Goal: Use online tool/utility: Utilize a website feature to perform a specific function

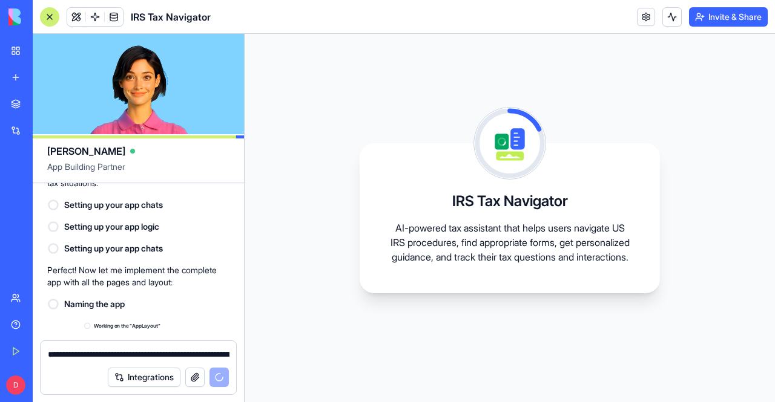
scroll to position [800, 0]
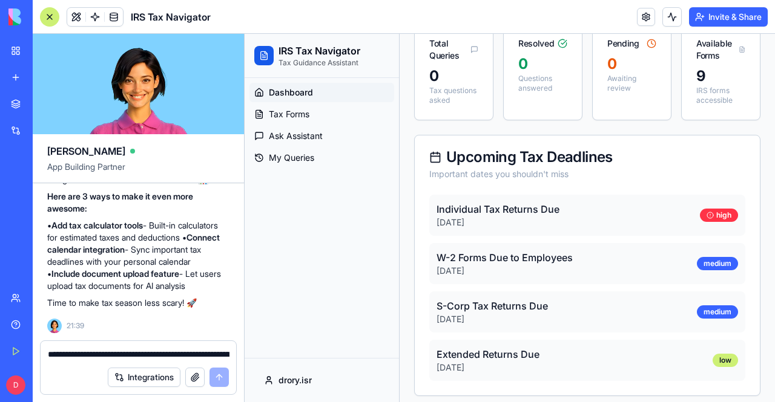
scroll to position [173, 0]
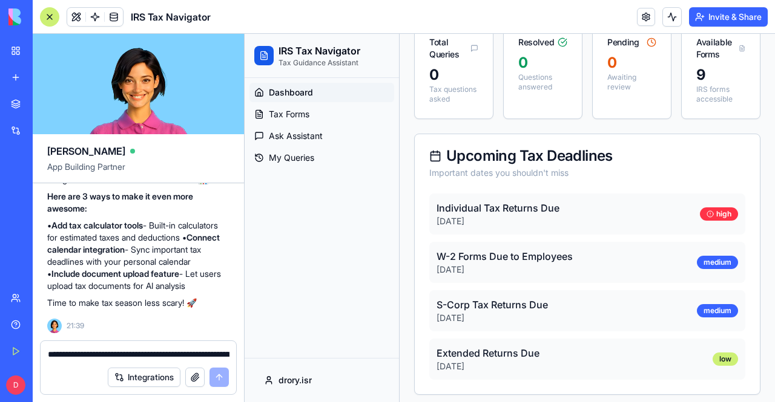
click at [461, 215] on p "Individual Tax Returns Due" at bounding box center [497, 208] width 123 height 15
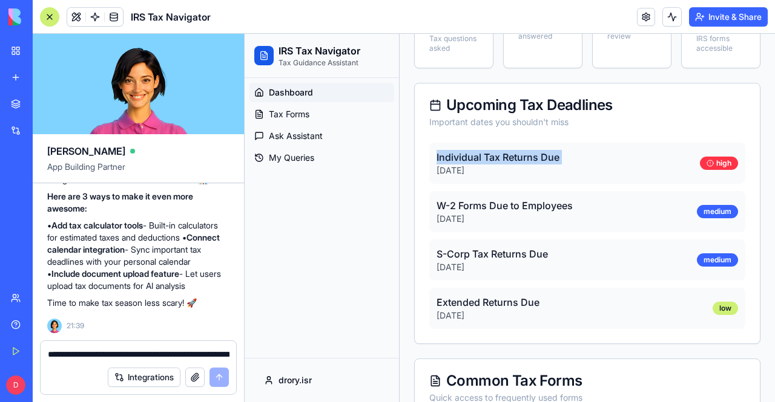
scroll to position [224, 0]
click at [461, 212] on p "W-2 Forms Due to Employees" at bounding box center [504, 205] width 136 height 15
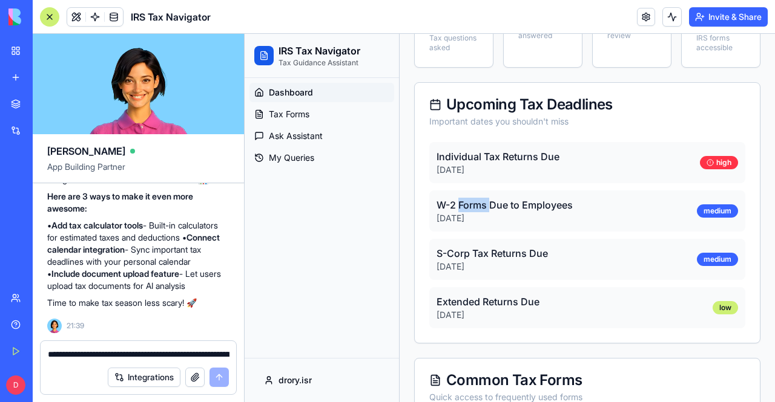
click at [461, 212] on p "W-2 Forms Due to Employees" at bounding box center [504, 205] width 136 height 15
click at [454, 258] on p "S-Corp Tax Returns Due" at bounding box center [491, 253] width 111 height 15
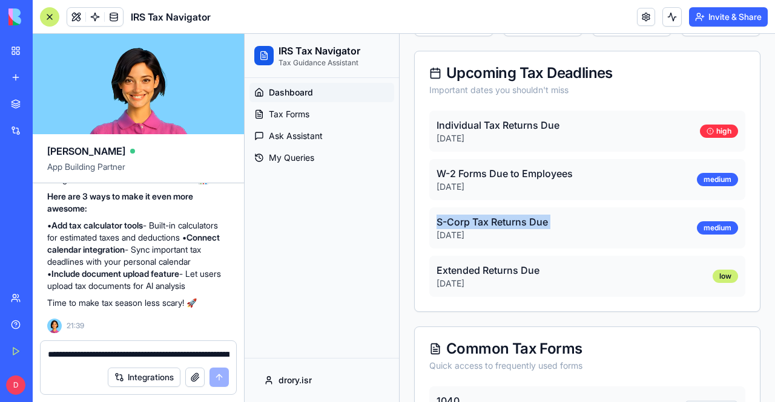
scroll to position [258, 0]
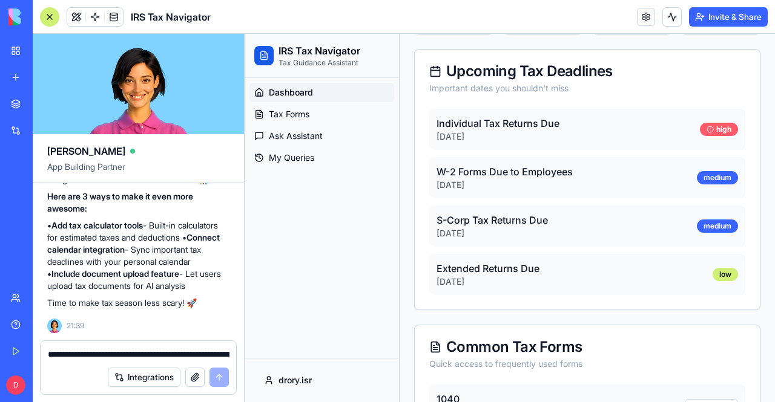
click at [700, 132] on div "high" at bounding box center [719, 129] width 38 height 13
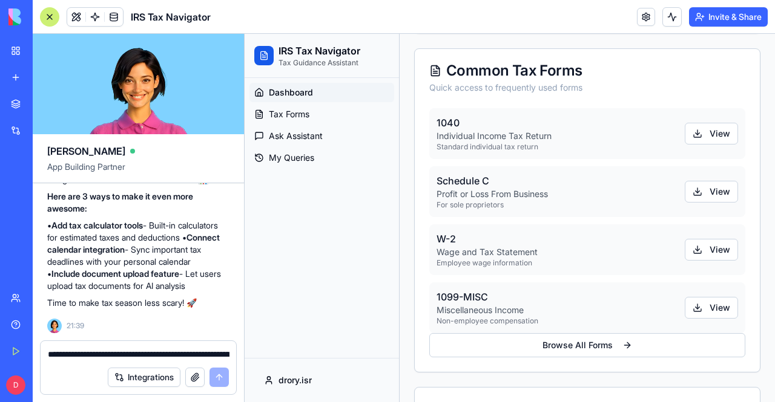
scroll to position [1071, 0]
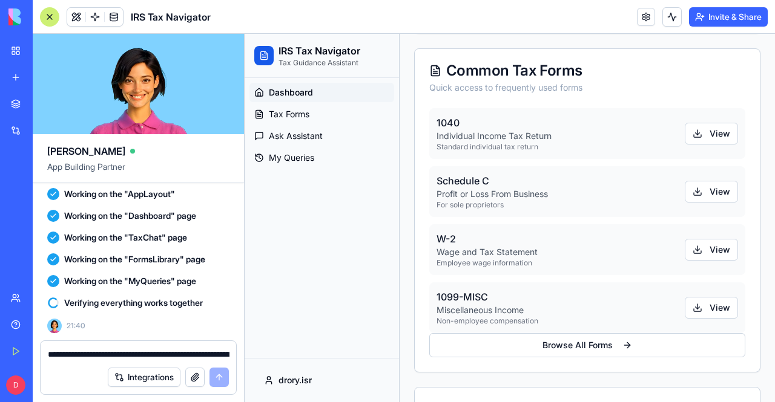
click at [98, 356] on textarea "**********" at bounding box center [139, 355] width 182 height 12
type textarea "*"
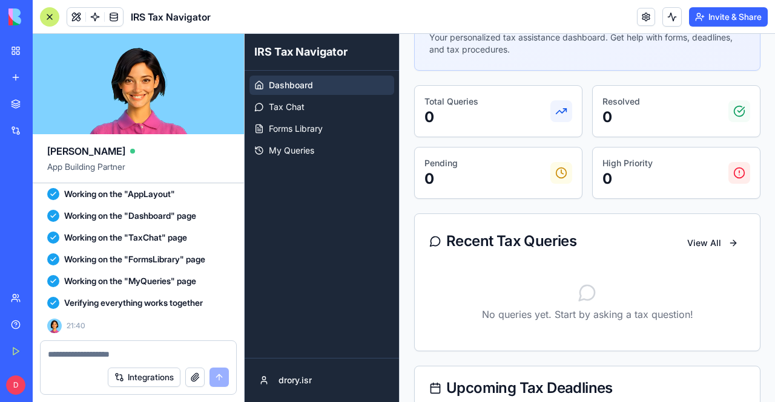
scroll to position [143, 0]
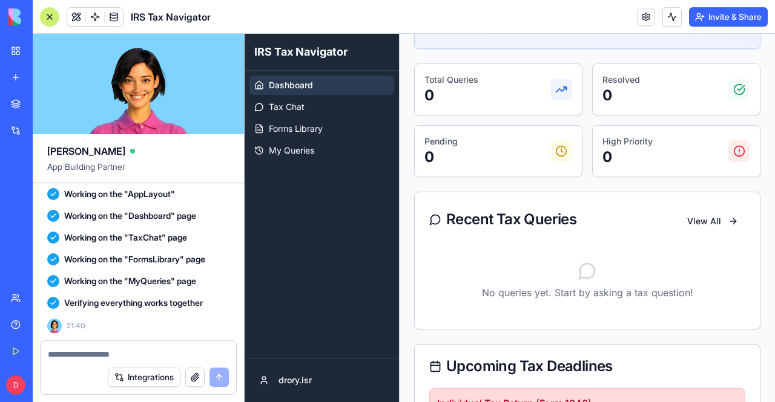
click at [77, 351] on textarea at bounding box center [139, 355] width 182 height 12
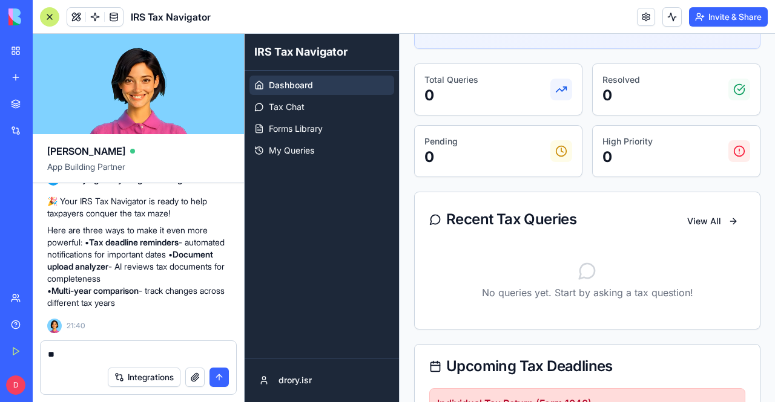
type textarea "*"
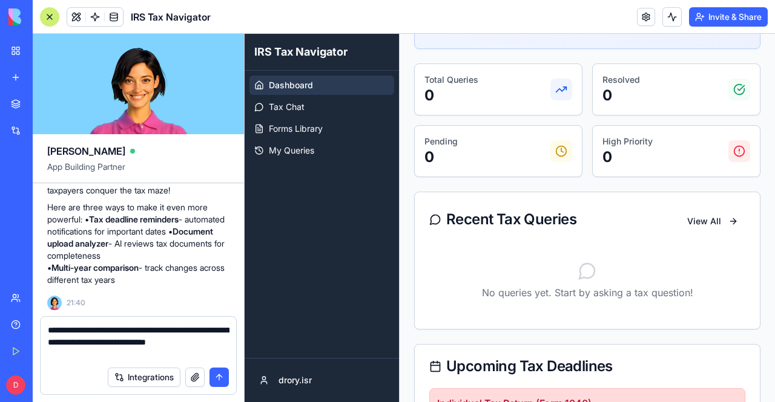
click at [111, 355] on textarea "**********" at bounding box center [139, 342] width 182 height 36
type textarea "**********"
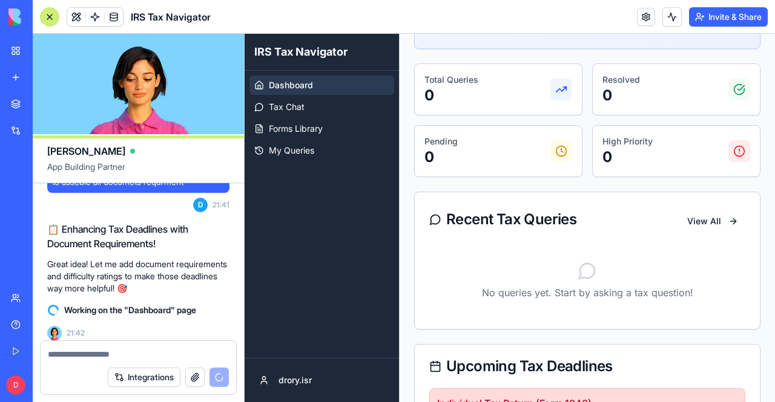
scroll to position [1417, 0]
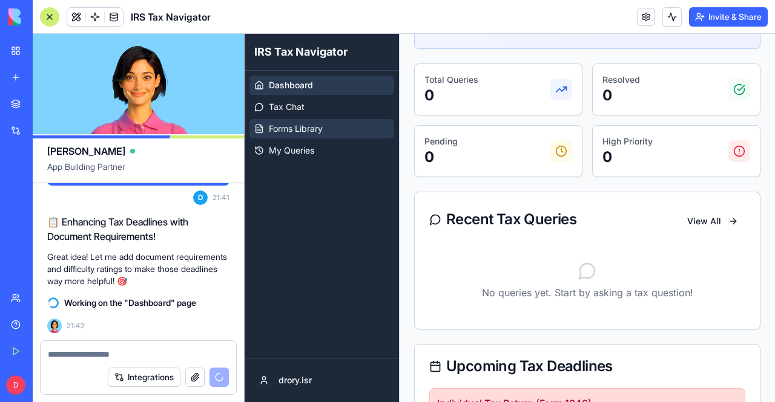
click at [326, 130] on link "Forms Library" at bounding box center [321, 128] width 145 height 19
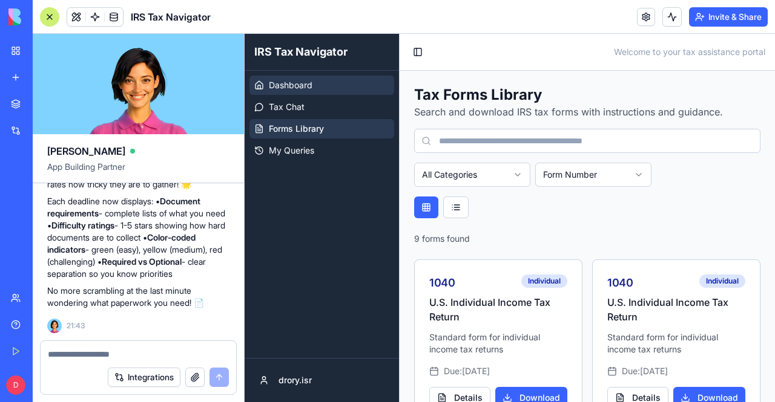
click at [307, 82] on span "Dashboard" at bounding box center [291, 85] width 44 height 12
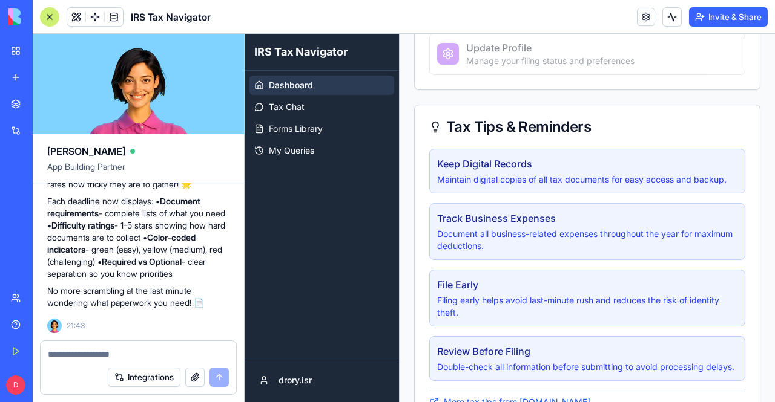
scroll to position [866, 0]
click at [160, 348] on div at bounding box center [138, 350] width 195 height 19
click at [116, 363] on div "Integrations" at bounding box center [138, 378] width 195 height 34
click at [104, 353] on textarea at bounding box center [139, 355] width 182 height 12
type textarea "*"
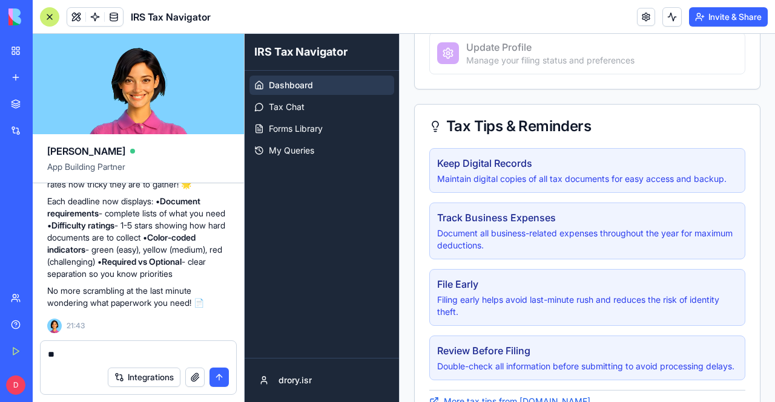
type textarea "*"
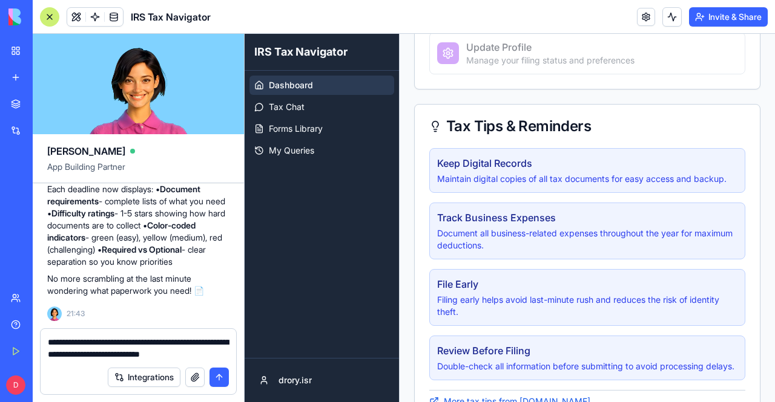
type textarea "**********"
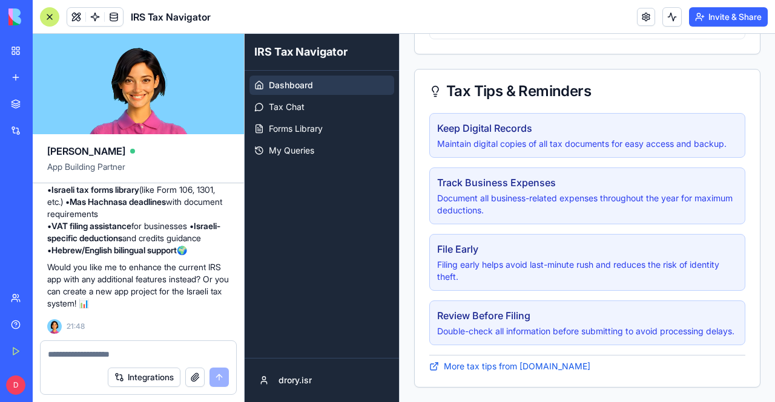
scroll to position [2022, 0]
click at [116, 244] on strong "Hebrew/English bilingual support" at bounding box center [113, 249] width 125 height 10
click at [100, 268] on p "Would you like me to enhance the current IRS app with any additional features i…" at bounding box center [138, 285] width 182 height 48
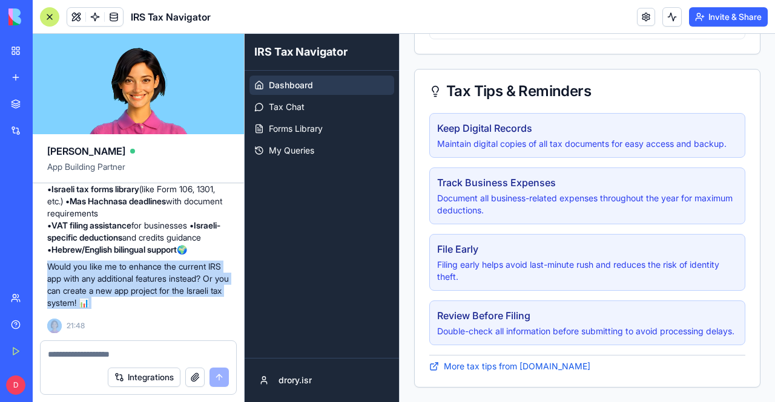
click at [100, 268] on p "Would you like me to enhance the current IRS app with any additional features i…" at bounding box center [138, 285] width 182 height 48
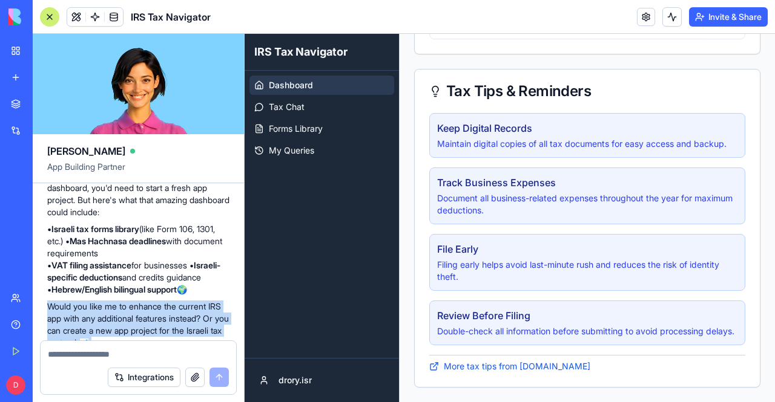
scroll to position [1924, 0]
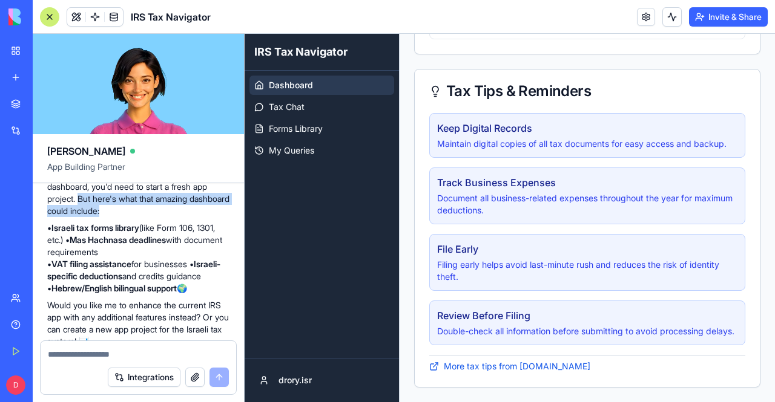
drag, startPoint x: 80, startPoint y: 247, endPoint x: 216, endPoint y: 257, distance: 135.8
click at [216, 217] on p "To create a brand new Israeli Tax Authority dashboard, you'd need to start a fr…" at bounding box center [138, 193] width 182 height 48
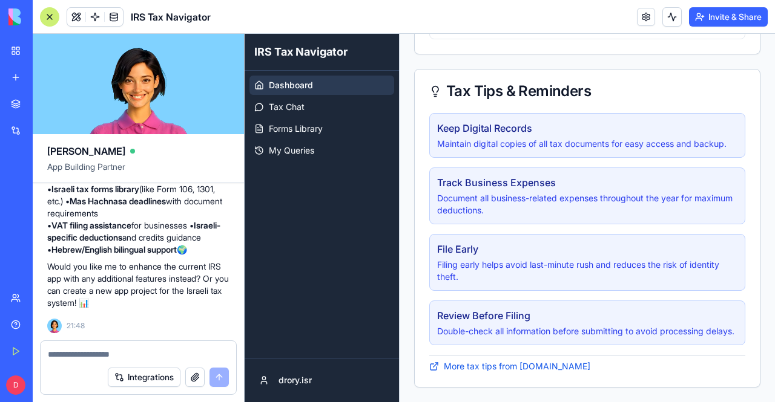
scroll to position [2022, 0]
click at [114, 293] on p "Would you like me to enhance the current IRS app with any additional features i…" at bounding box center [138, 285] width 182 height 48
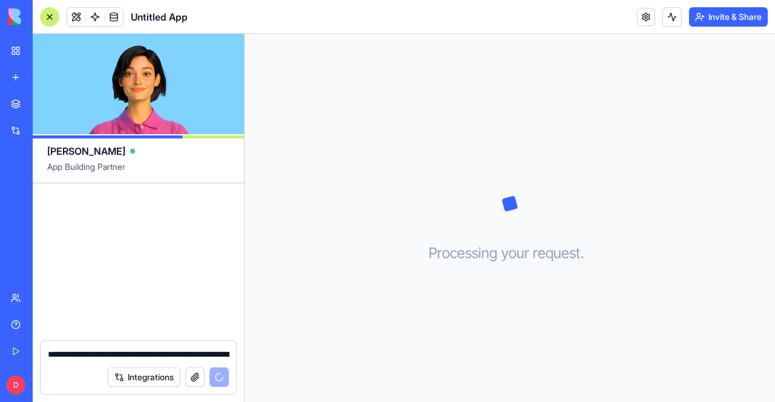
scroll to position [192, 0]
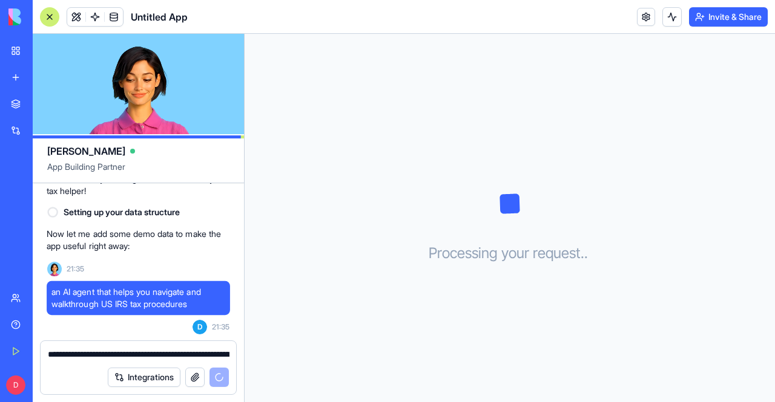
click at [15, 15] on img at bounding box center [45, 16] width 75 height 17
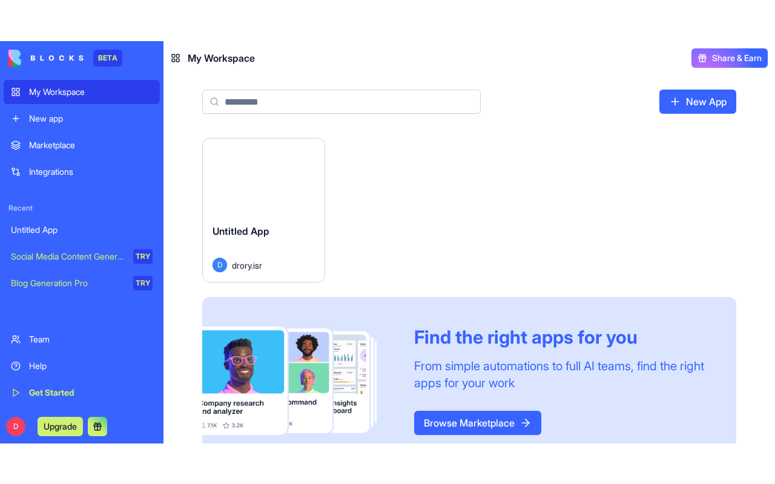
scroll to position [35, 0]
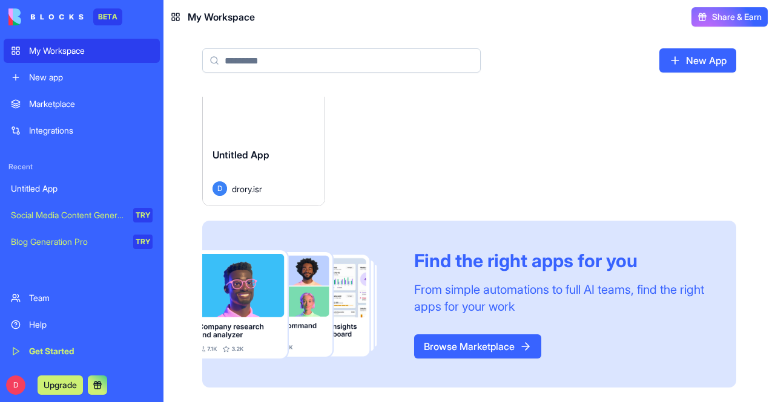
click at [65, 355] on div "Get Started" at bounding box center [90, 352] width 123 height 12
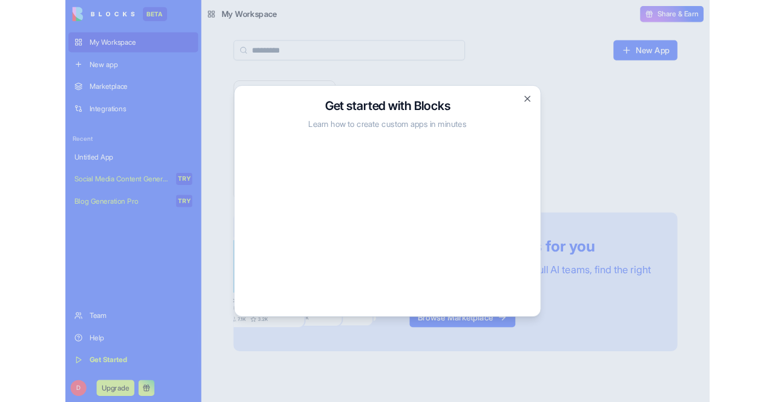
scroll to position [0, 0]
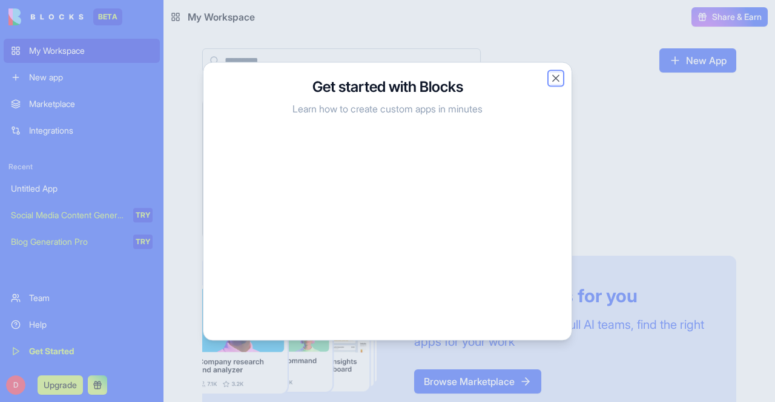
click at [555, 79] on button "Close" at bounding box center [555, 78] width 12 height 12
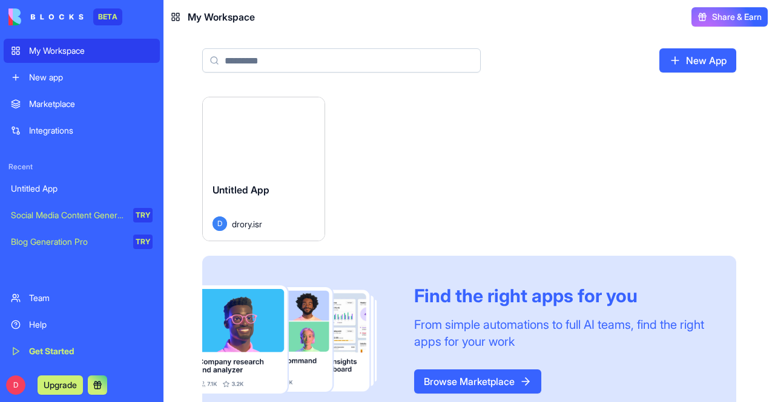
click at [75, 102] on div "Marketplace" at bounding box center [90, 104] width 123 height 12
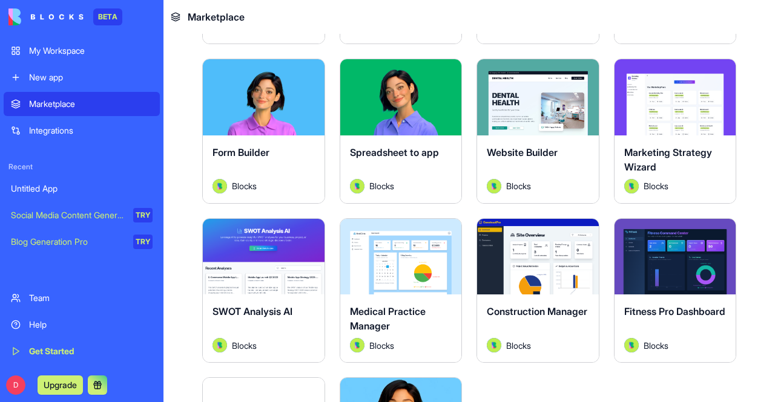
scroll to position [2451, 0]
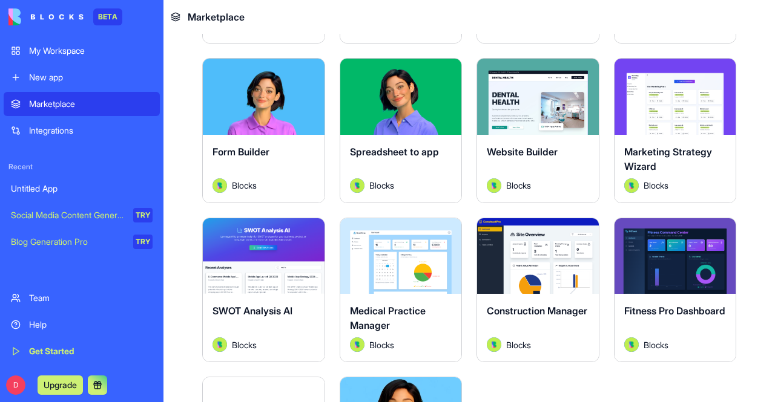
click at [274, 244] on button "Explore" at bounding box center [263, 256] width 91 height 24
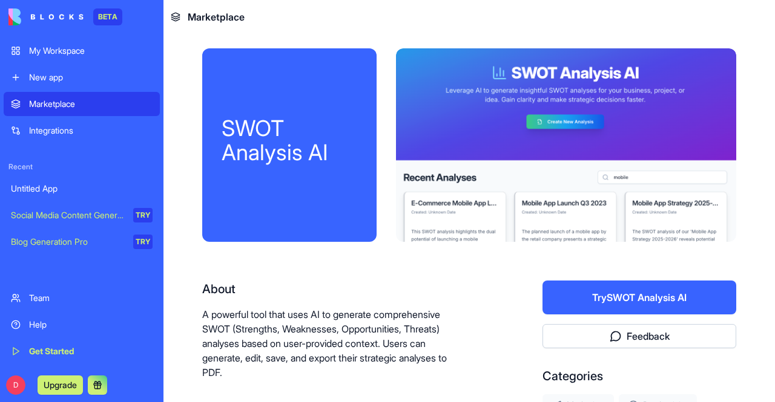
scroll to position [132, 0]
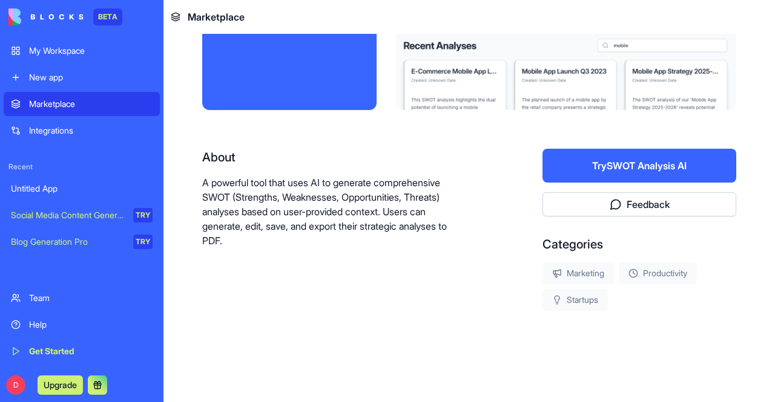
click at [672, 158] on button "Try SWOT Analysis AI" at bounding box center [639, 166] width 194 height 34
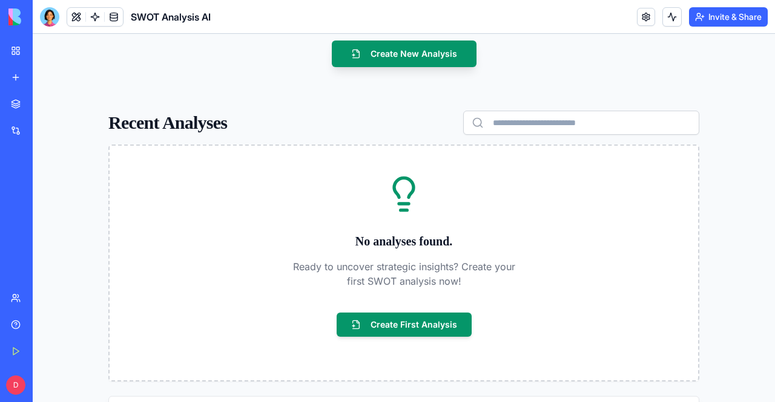
scroll to position [115, 0]
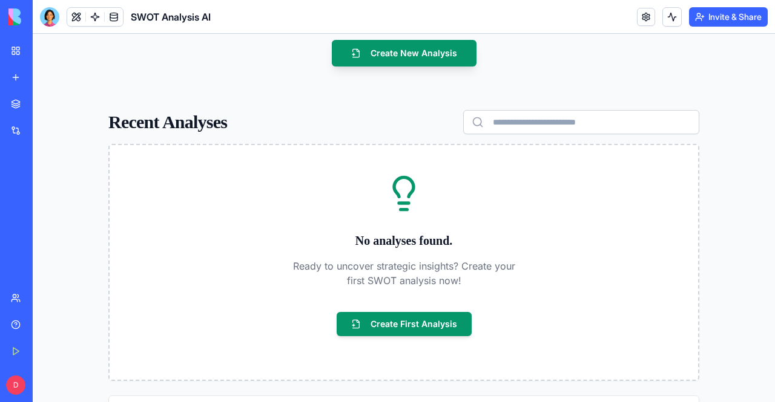
click at [385, 275] on p "Ready to uncover strategic insights? Create your first SWOT analysis now!" at bounding box center [403, 273] width 232 height 29
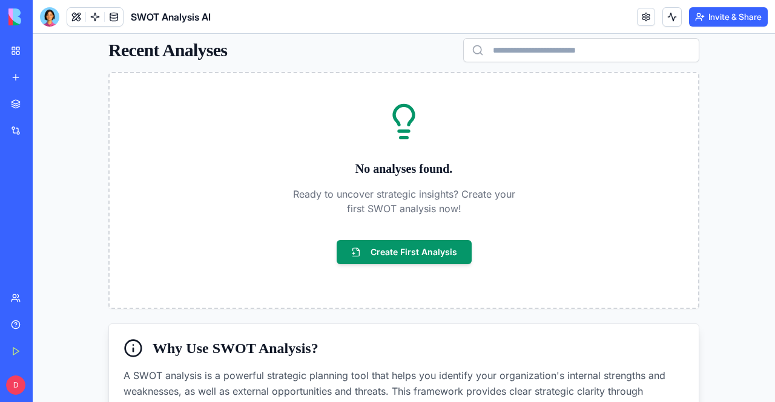
scroll to position [189, 0]
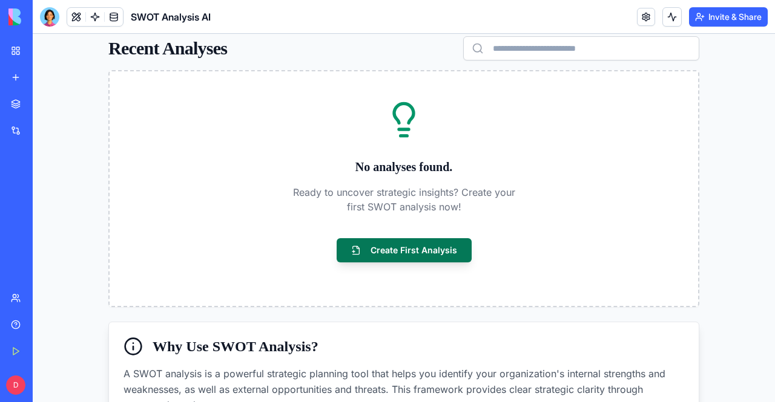
click at [410, 246] on button "Create First Analysis" at bounding box center [403, 250] width 135 height 24
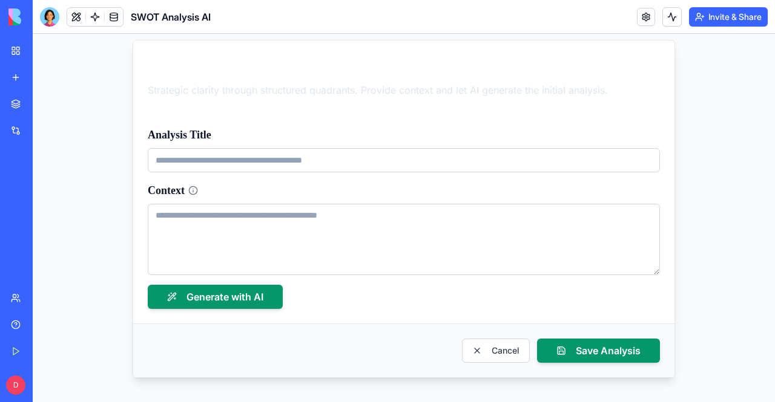
scroll to position [17, 0]
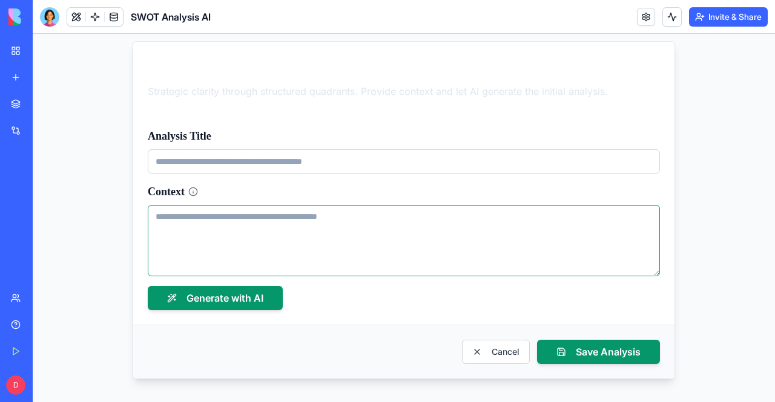
click at [163, 217] on textarea "Context" at bounding box center [404, 240] width 512 height 71
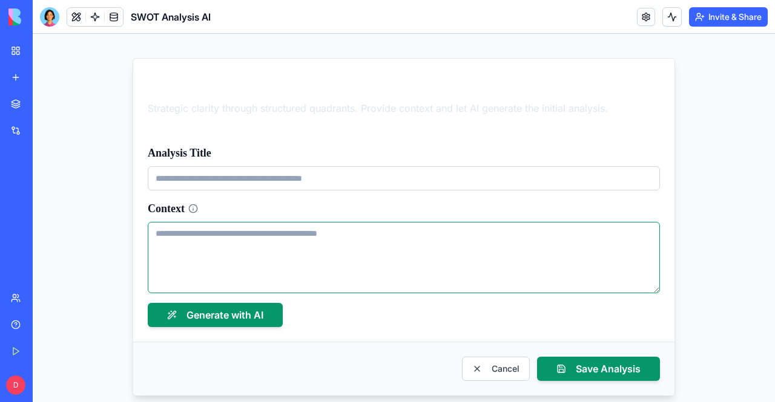
click at [187, 239] on textarea "Context" at bounding box center [404, 257] width 512 height 71
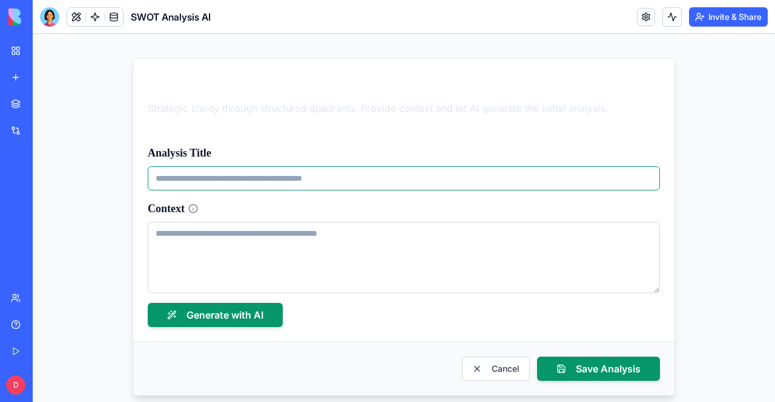
click at [237, 179] on input "Analysis Title" at bounding box center [404, 178] width 512 height 24
type input "*"
type input "**********"
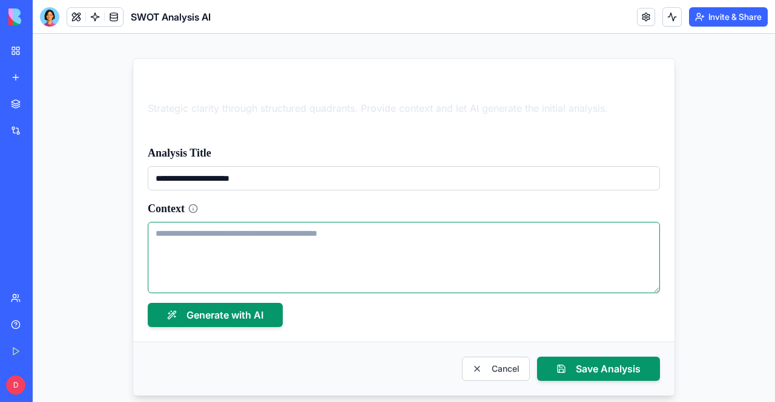
click at [235, 260] on textarea "Context" at bounding box center [404, 257] width 512 height 71
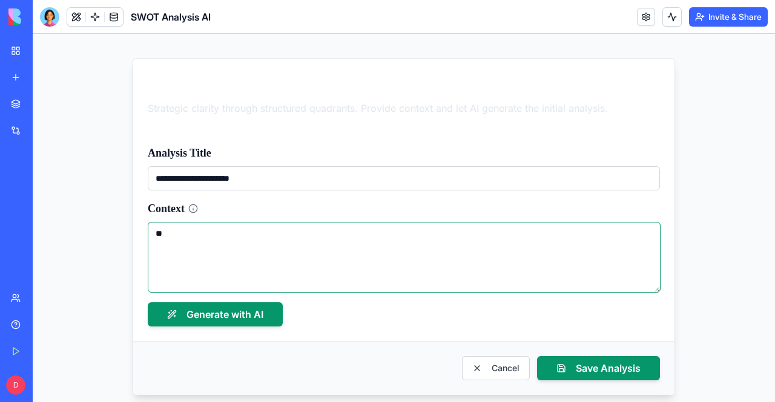
type textarea "*"
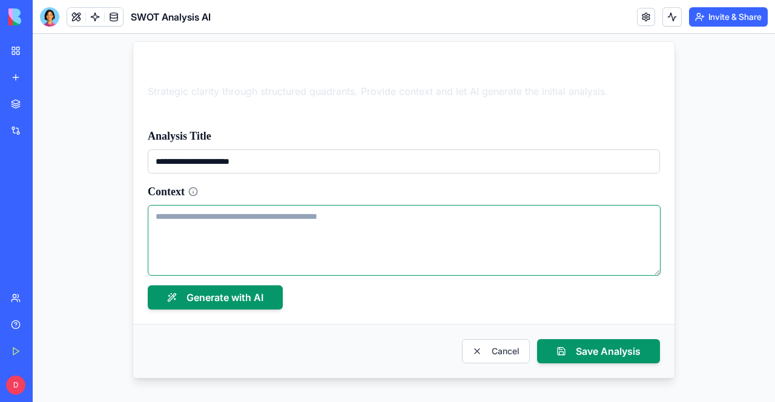
click at [185, 219] on textarea "Context" at bounding box center [404, 240] width 513 height 71
type textarea "*"
paste textarea "**********"
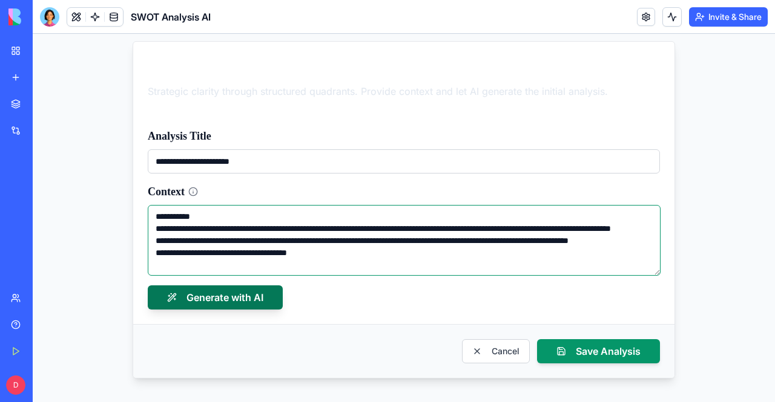
type textarea "**********"
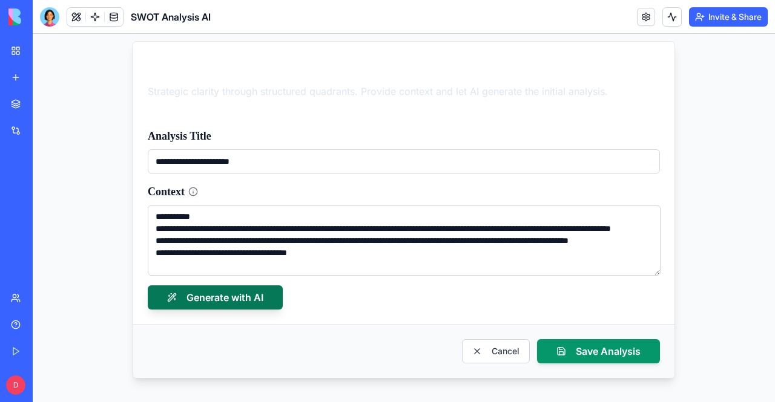
click at [232, 293] on button "Generate with AI" at bounding box center [215, 298] width 135 height 24
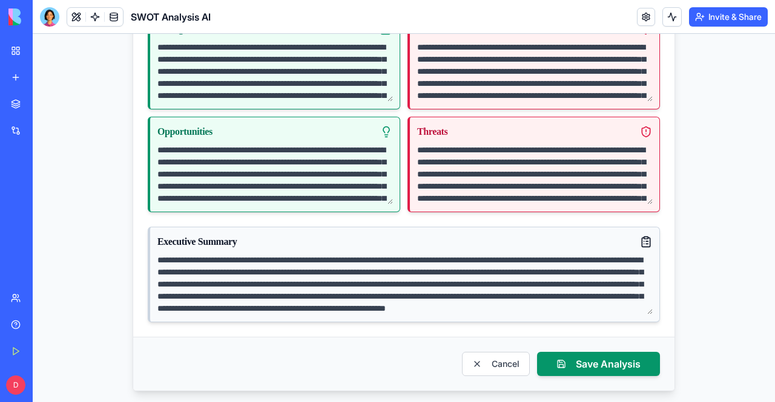
scroll to position [387, 0]
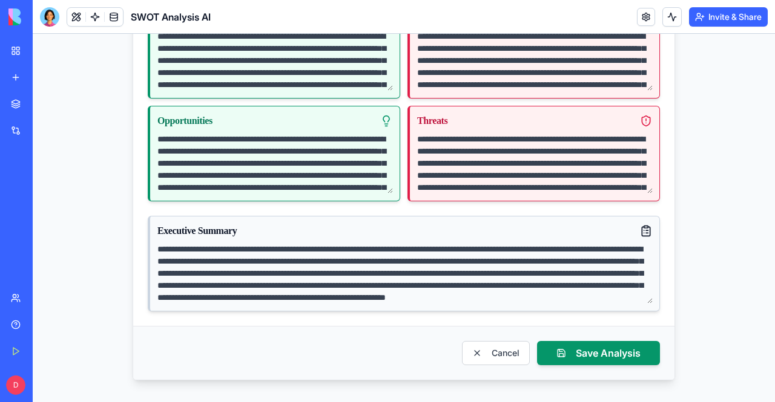
click at [392, 246] on textarea "**********" at bounding box center [404, 273] width 495 height 61
click at [646, 231] on icon at bounding box center [647, 231] width 2 height 0
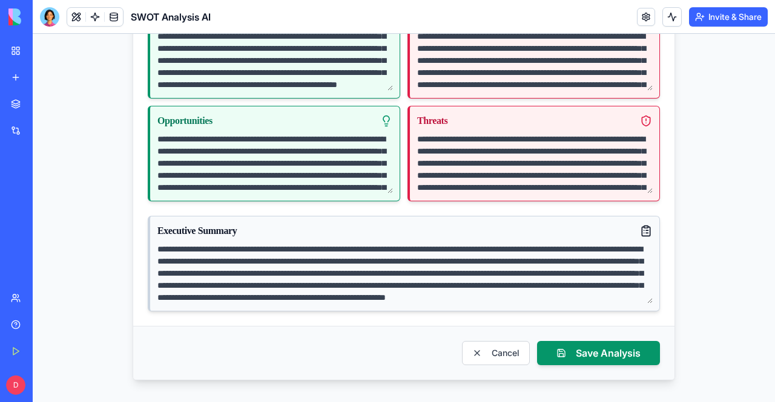
scroll to position [85, 0]
click at [505, 151] on textarea "**********" at bounding box center [534, 163] width 235 height 61
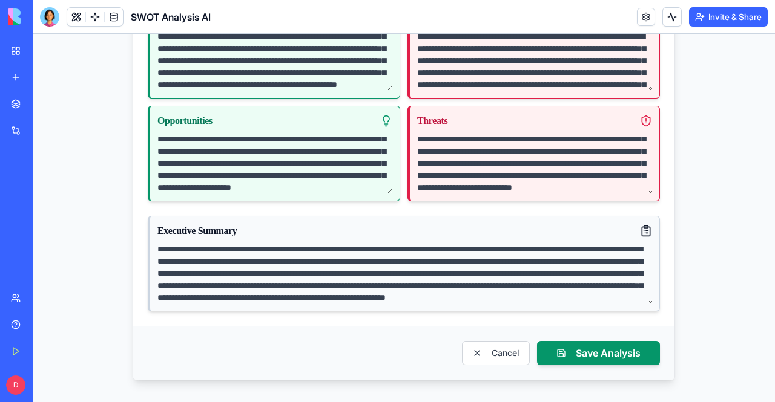
scroll to position [0, 0]
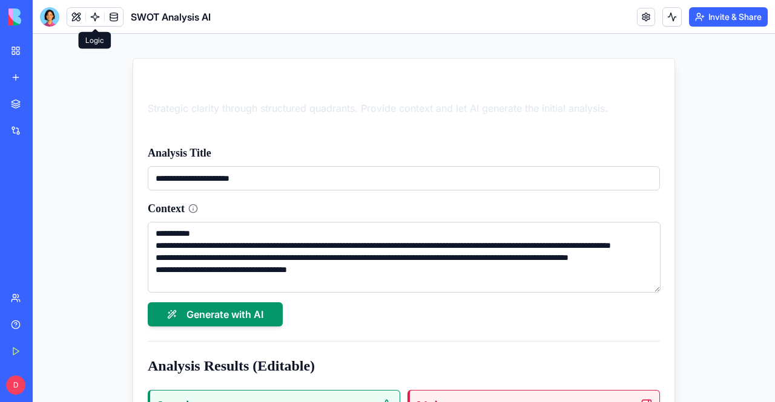
click at [93, 18] on link at bounding box center [95, 17] width 18 height 18
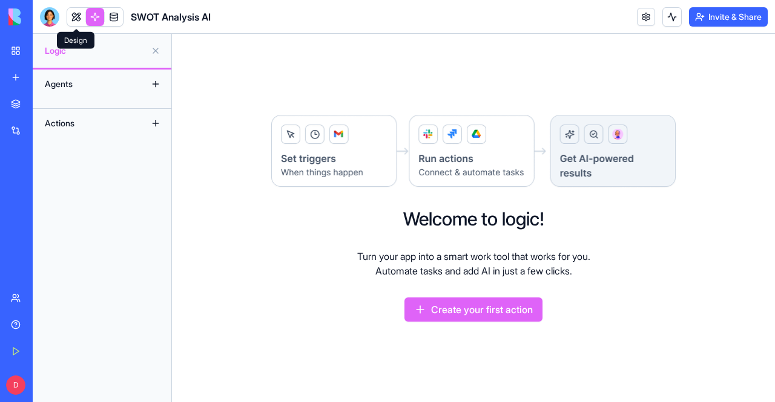
click at [76, 16] on link at bounding box center [76, 17] width 18 height 18
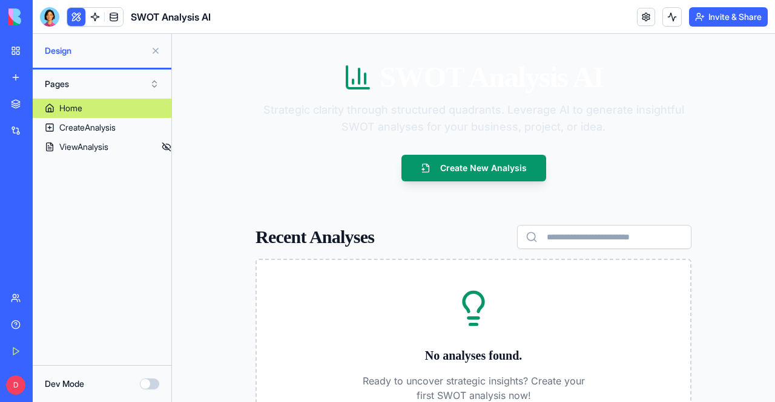
click at [163, 86] on button "Pages" at bounding box center [102, 83] width 126 height 19
click at [153, 86] on button "Pages" at bounding box center [102, 83] width 126 height 19
click at [129, 145] on link "ViewAnalysis" at bounding box center [102, 146] width 139 height 19
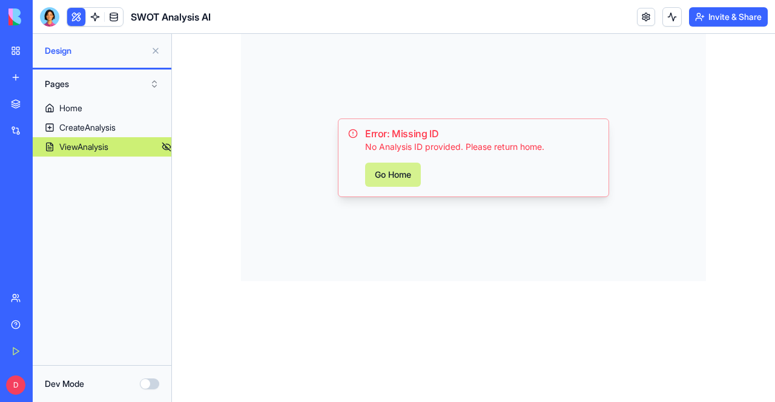
click at [397, 174] on button "Go Home" at bounding box center [393, 175] width 56 height 24
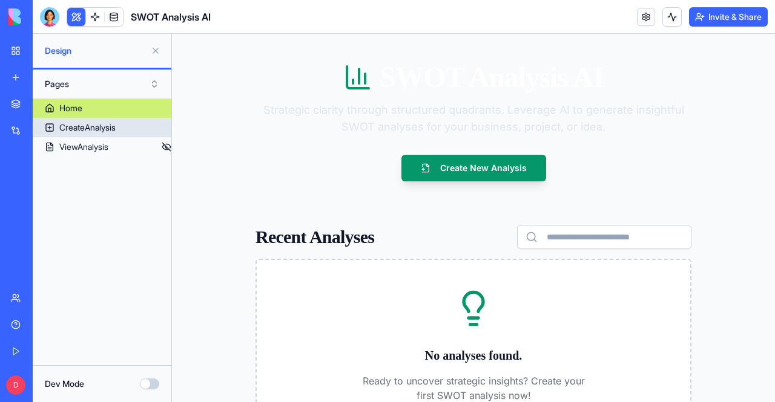
click at [100, 126] on div "CreateAnalysis" at bounding box center [87, 128] width 56 height 12
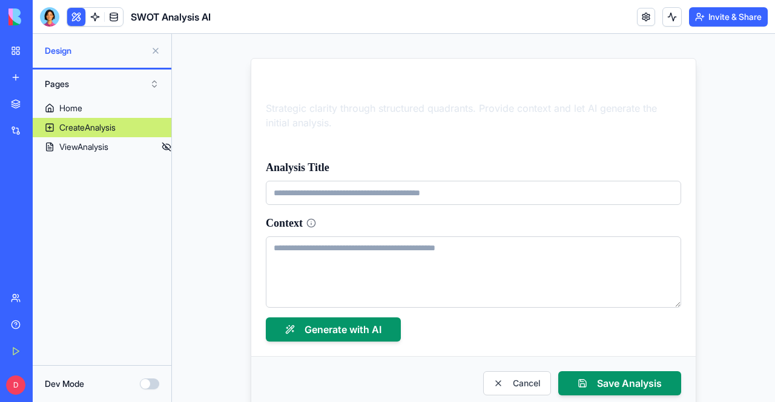
scroll to position [31, 0]
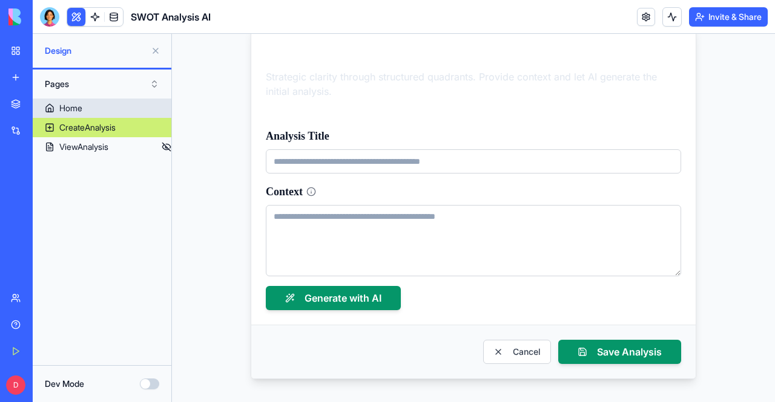
click at [99, 100] on link "Home" at bounding box center [102, 108] width 139 height 19
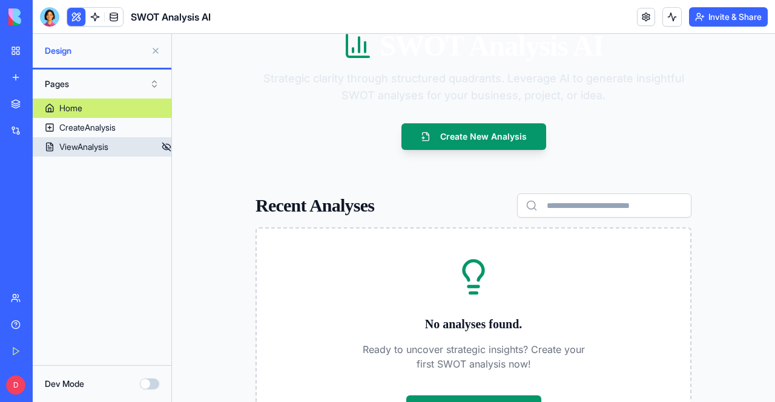
click at [94, 151] on div "ViewAnalysis" at bounding box center [83, 147] width 49 height 12
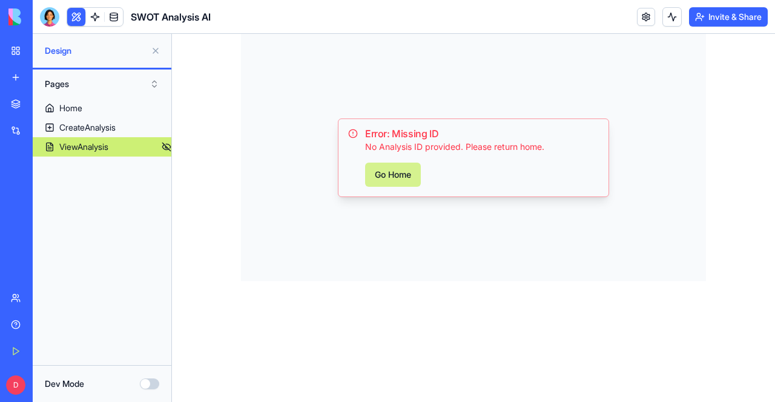
click at [402, 174] on button "Go Home" at bounding box center [393, 175] width 56 height 24
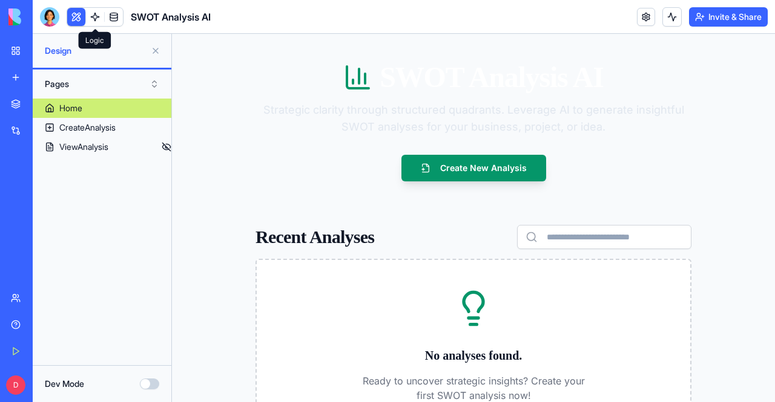
click at [97, 17] on link at bounding box center [95, 17] width 18 height 18
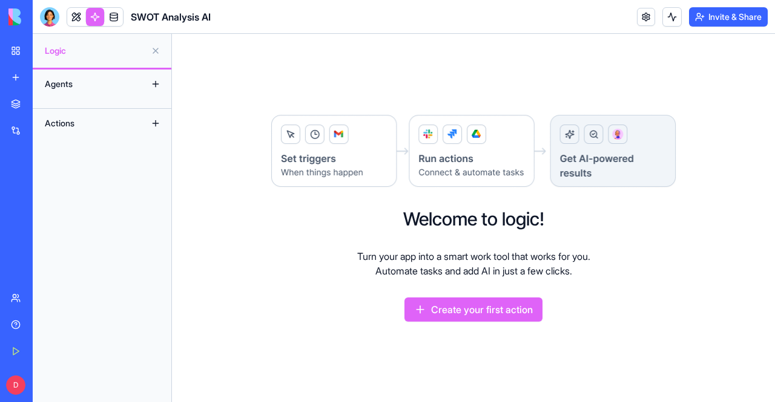
click at [154, 52] on button at bounding box center [155, 50] width 19 height 19
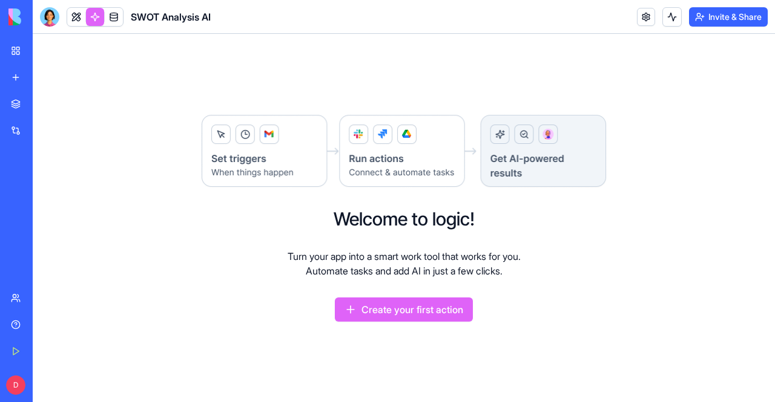
click at [45, 220] on div "SWOT Analysis AI" at bounding box center [28, 215] width 34 height 12
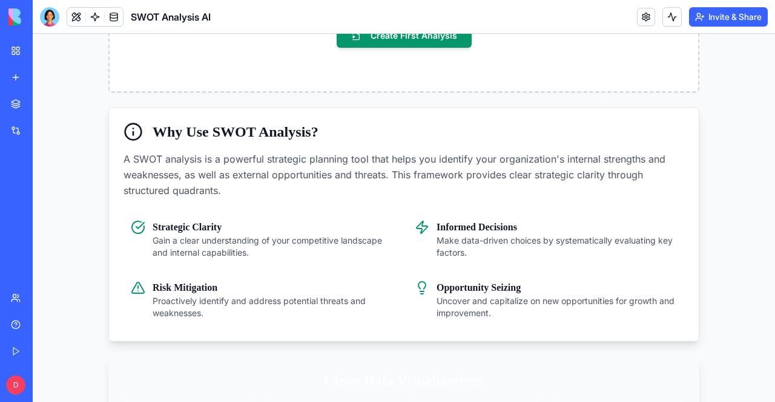
scroll to position [483, 0]
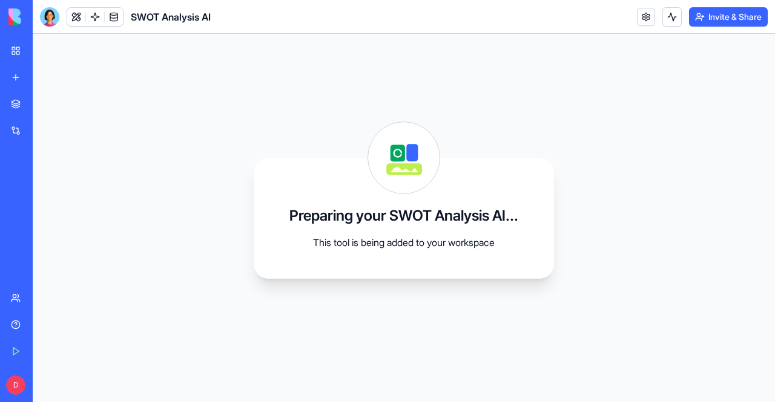
click at [12, 11] on img at bounding box center [45, 16] width 75 height 17
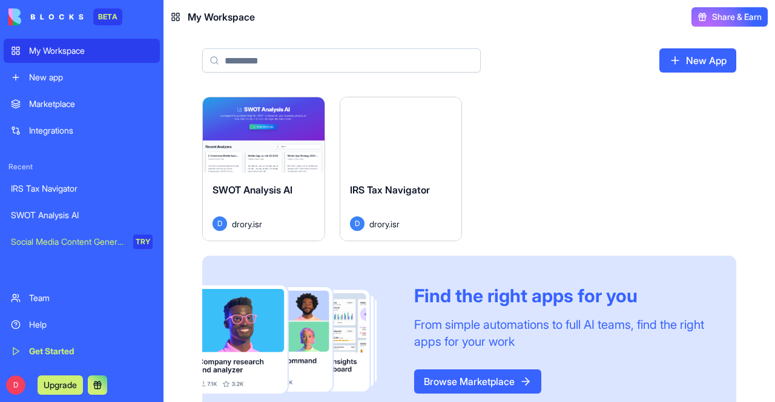
click at [58, 13] on img at bounding box center [45, 16] width 75 height 17
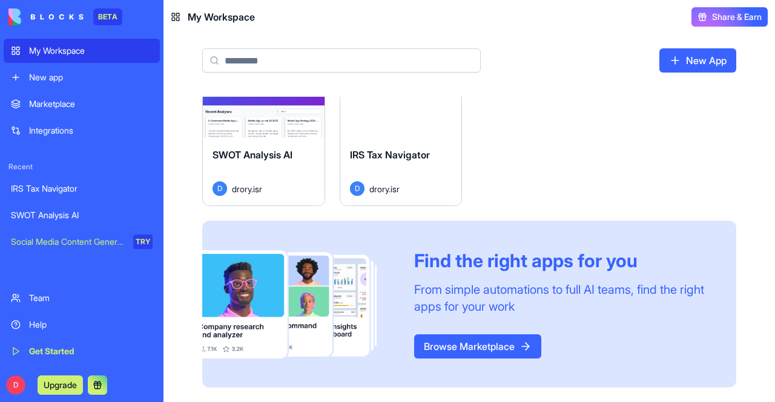
click at [61, 297] on div "Team" at bounding box center [90, 298] width 123 height 12
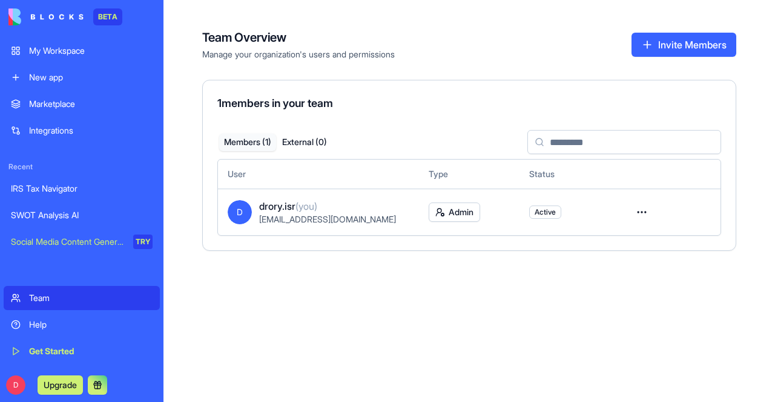
click at [68, 124] on link "Integrations" at bounding box center [82, 131] width 156 height 24
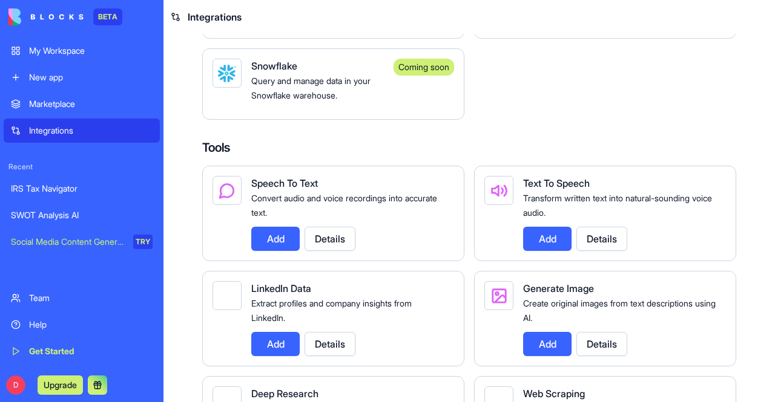
scroll to position [1279, 0]
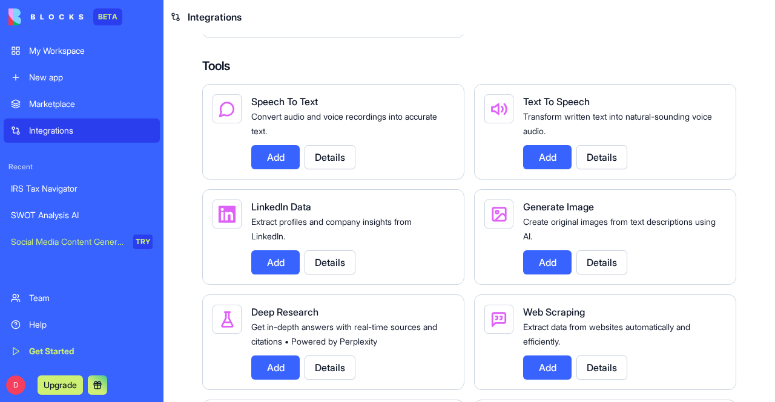
click at [298, 126] on span "Convert audio and voice recordings into accurate text." at bounding box center [344, 123] width 186 height 25
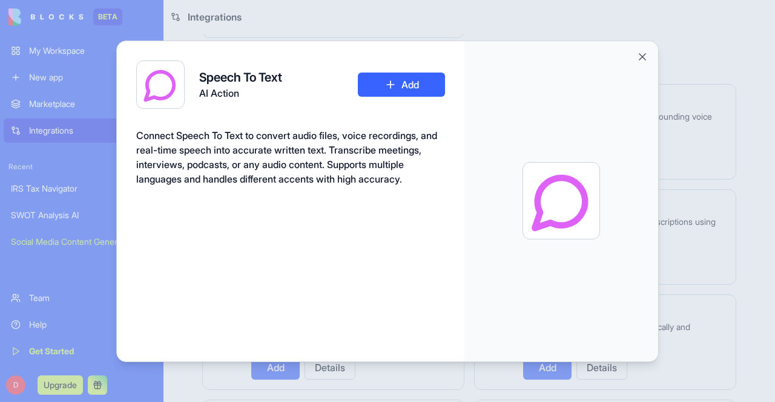
click at [298, 126] on div "Speech To Text AI Action Add Connect Speech To Text to convert audio files, voi…" at bounding box center [290, 202] width 347 height 322
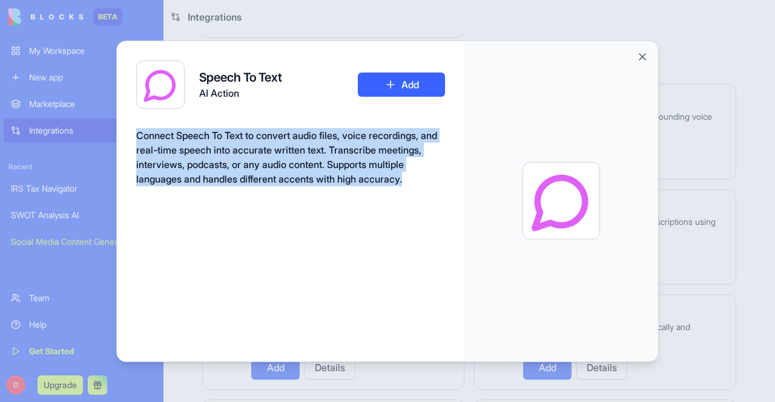
click at [298, 126] on div "Speech To Text AI Action Add Connect Speech To Text to convert audio files, voi…" at bounding box center [290, 202] width 347 height 322
click at [643, 58] on button "Close" at bounding box center [642, 57] width 12 height 12
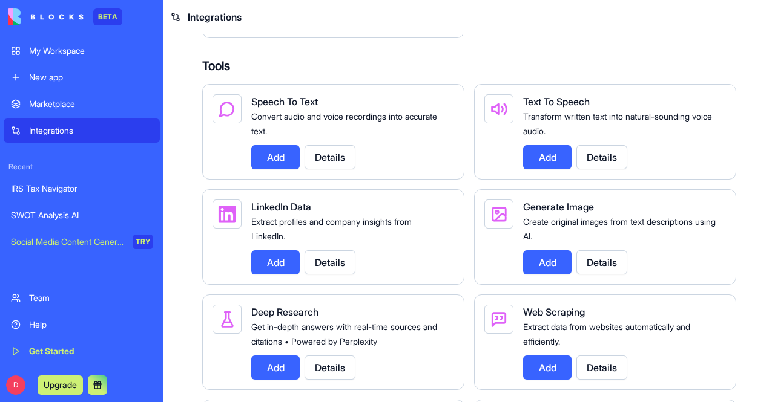
click at [270, 169] on button "Add" at bounding box center [275, 157] width 48 height 24
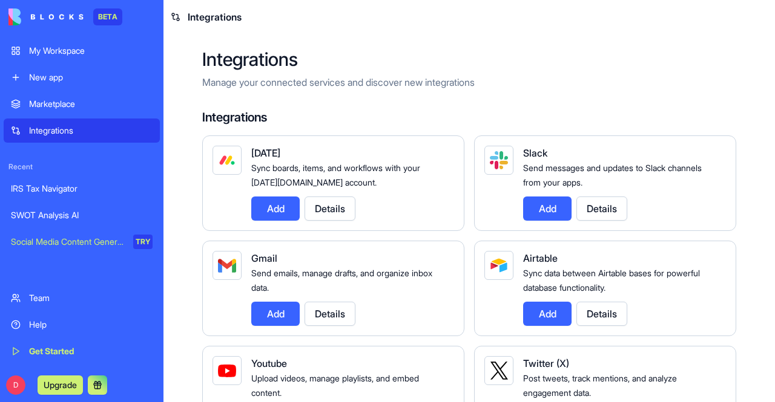
click at [35, 18] on img at bounding box center [45, 16] width 75 height 17
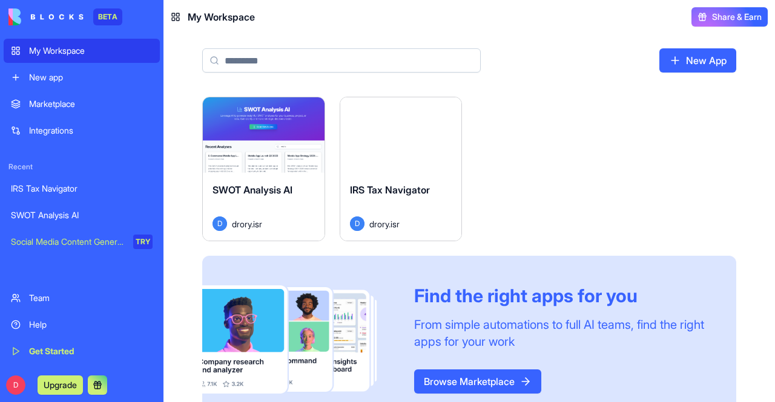
click at [55, 11] on img at bounding box center [45, 16] width 75 height 17
click at [27, 16] on img at bounding box center [45, 16] width 75 height 17
click at [79, 321] on div "Help" at bounding box center [90, 325] width 123 height 12
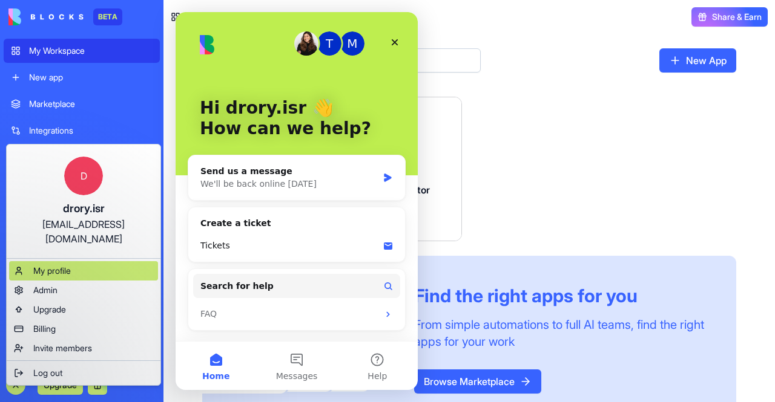
click at [98, 261] on div "My profile" at bounding box center [83, 270] width 149 height 19
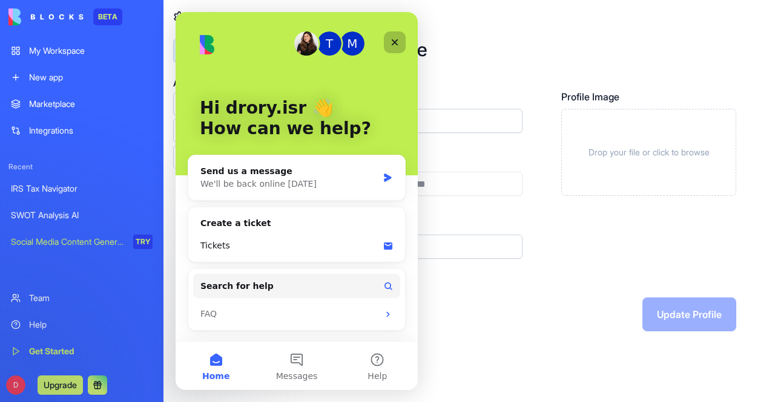
click at [393, 40] on icon "Close" at bounding box center [395, 43] width 10 height 10
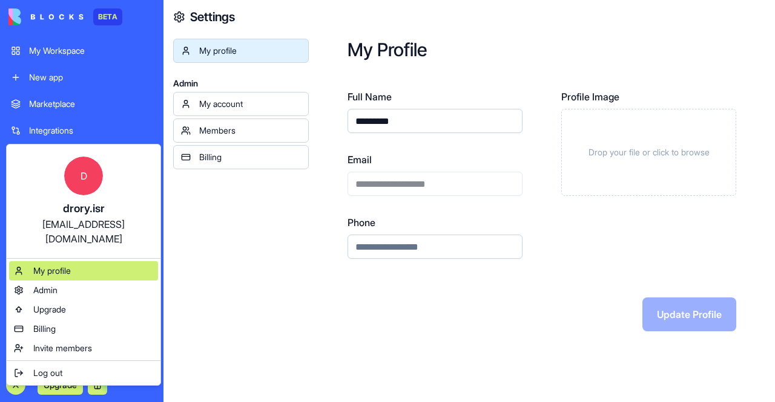
click at [108, 261] on div "My profile" at bounding box center [83, 270] width 149 height 19
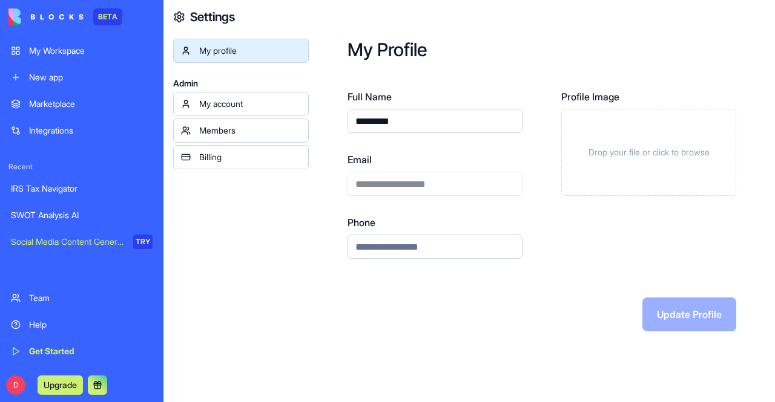
click at [51, 18] on img at bounding box center [45, 16] width 75 height 17
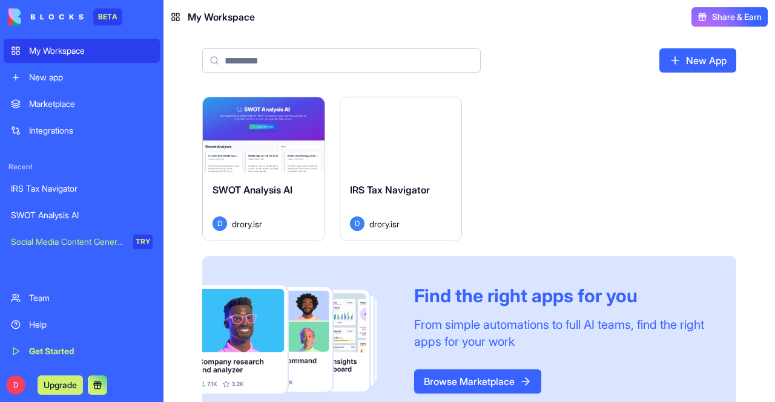
scroll to position [35, 0]
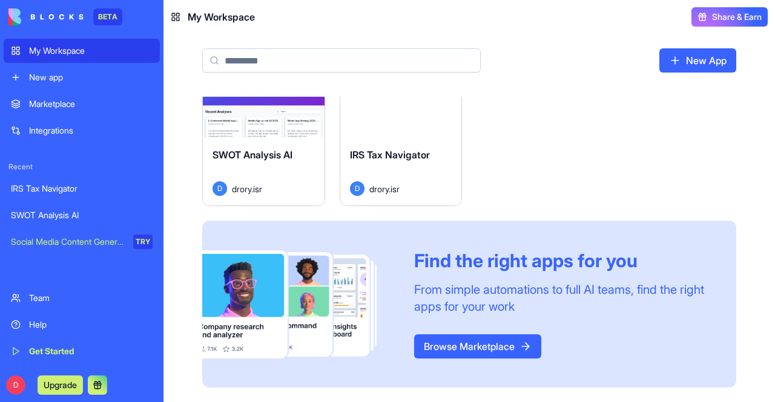
click at [113, 18] on div "BETA" at bounding box center [107, 16] width 29 height 17
click at [47, 330] on div "Help" at bounding box center [90, 325] width 123 height 12
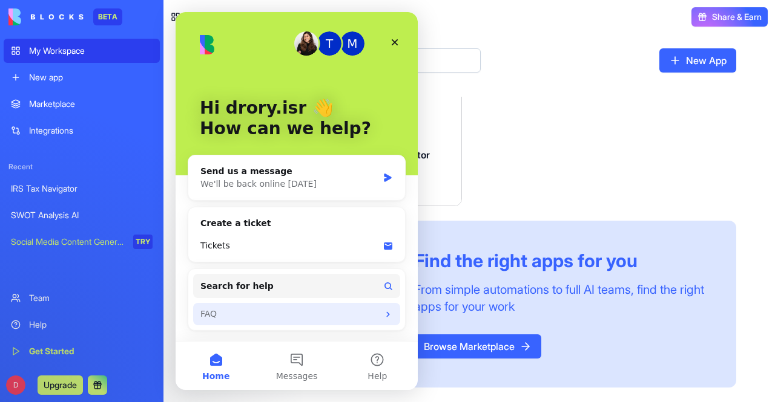
click at [231, 311] on div "FAQ" at bounding box center [289, 314] width 178 height 13
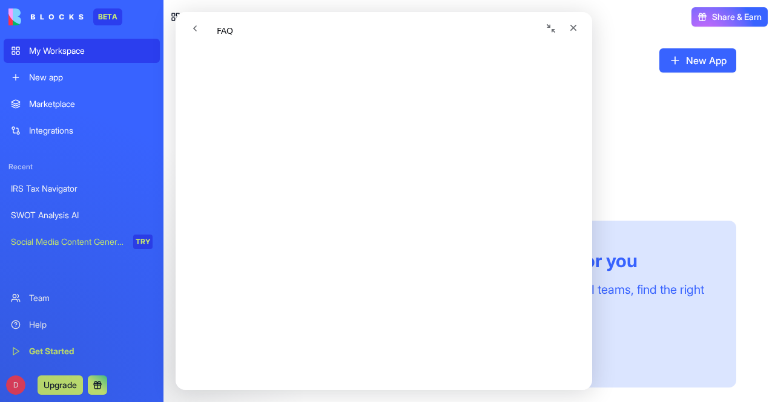
scroll to position [629, 0]
click at [196, 32] on icon "go back" at bounding box center [195, 29] width 10 height 10
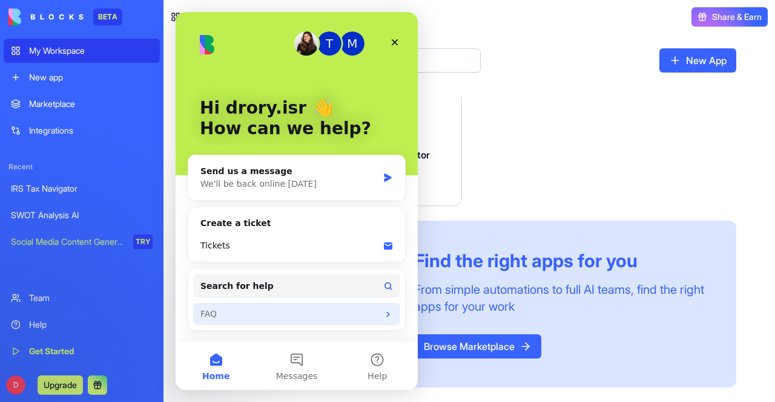
click at [255, 310] on div "FAQ" at bounding box center [289, 314] width 178 height 13
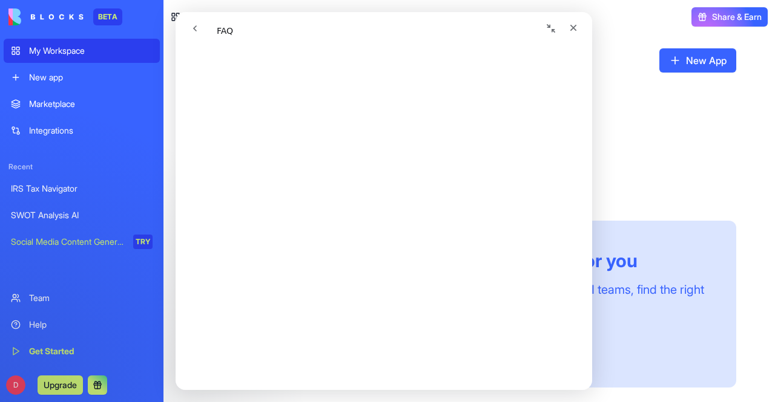
scroll to position [279, 0]
click at [186, 22] on button "go back" at bounding box center [194, 28] width 23 height 23
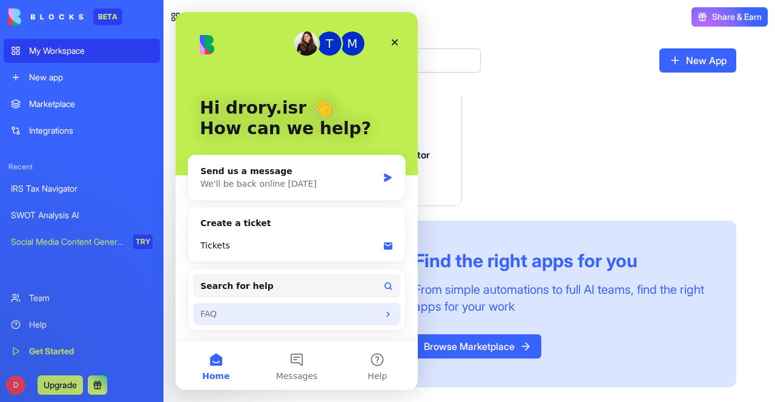
click at [278, 310] on div "FAQ" at bounding box center [289, 314] width 178 height 13
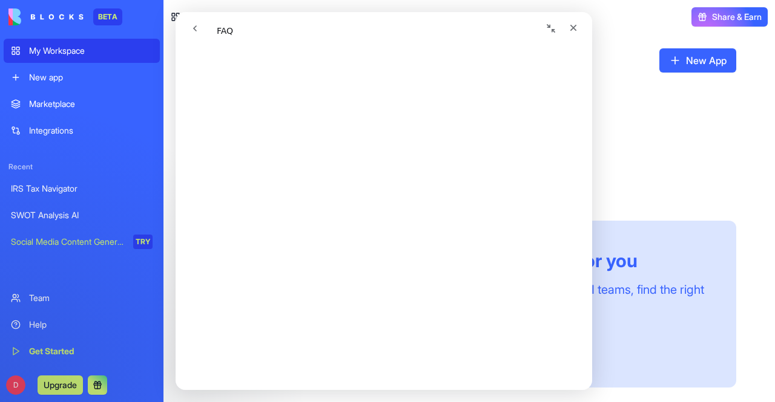
scroll to position [462, 0]
click at [193, 31] on icon "go back" at bounding box center [195, 29] width 10 height 10
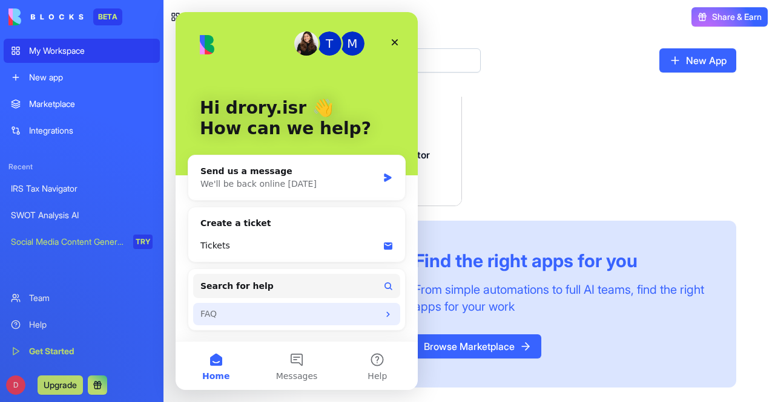
click at [258, 310] on div "FAQ" at bounding box center [289, 314] width 178 height 13
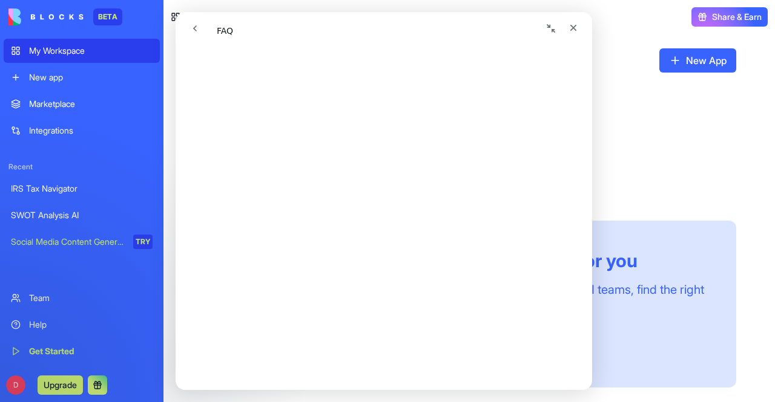
scroll to position [327, 0]
click at [570, 24] on icon "Close" at bounding box center [573, 28] width 10 height 10
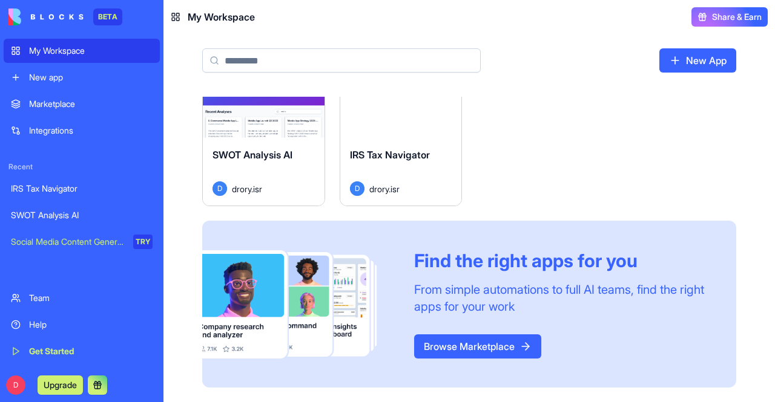
click at [254, 135] on div "Launch" at bounding box center [264, 100] width 122 height 76
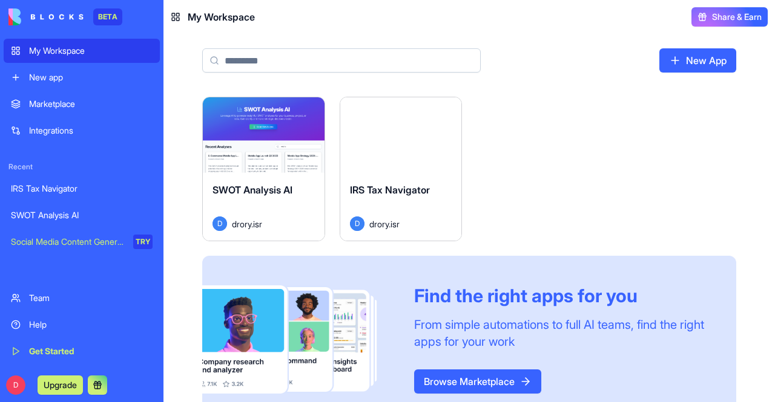
scroll to position [35, 0]
